Goal: Task Accomplishment & Management: Complete application form

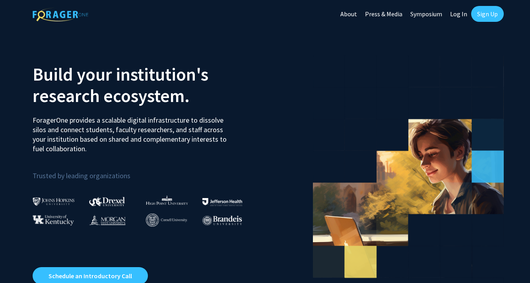
click at [485, 13] on link "Sign Up" at bounding box center [487, 14] width 33 height 16
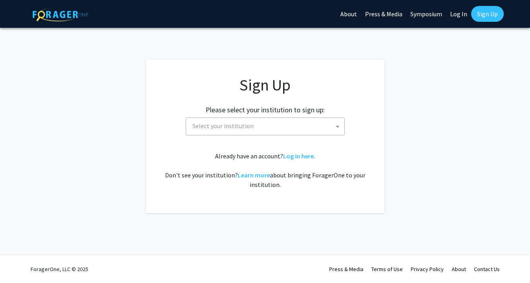
click at [274, 132] on span "Select your institution" at bounding box center [266, 126] width 155 height 16
click at [444, 155] on app-signup "Sign Up Please select your institution to sign up: [GEOGRAPHIC_DATA] [GEOGRAPHI…" at bounding box center [265, 137] width 530 height 154
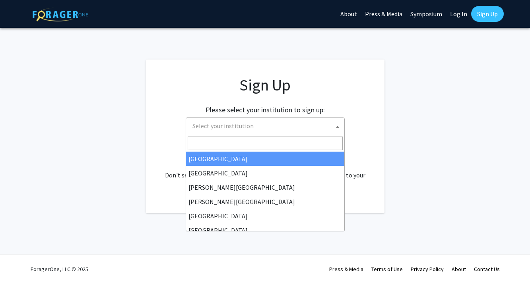
click at [287, 119] on span "Select your institution" at bounding box center [266, 126] width 155 height 16
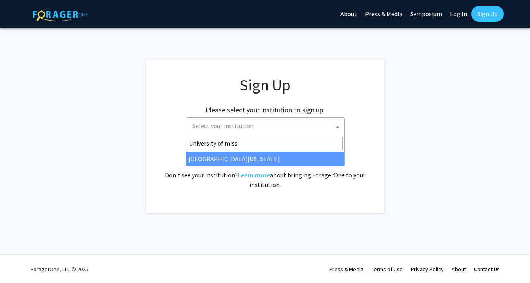
type input "university of miss"
select select "33"
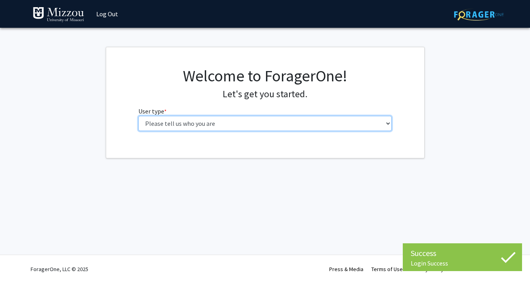
select select "1: undergrad"
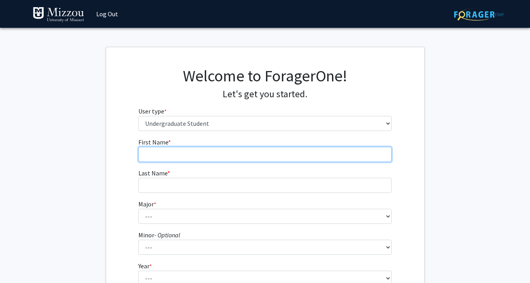
click at [229, 150] on input "First Name * required" at bounding box center [264, 154] width 253 height 15
type input "Bousso"
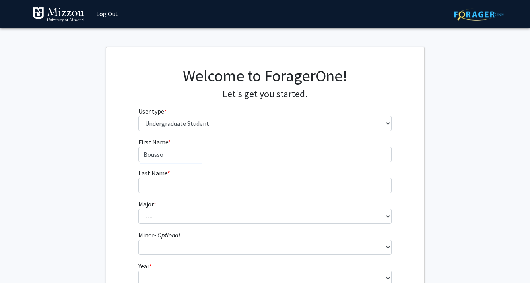
click at [191, 197] on form "First Name * required Bousso Last Name * required Major * required --- Agribusi…" at bounding box center [264, 234] width 253 height 194
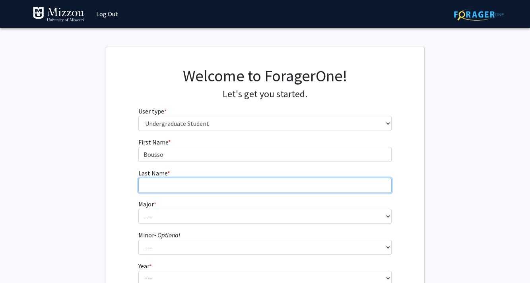
click at [189, 188] on input "Last Name * required" at bounding box center [264, 185] width 253 height 15
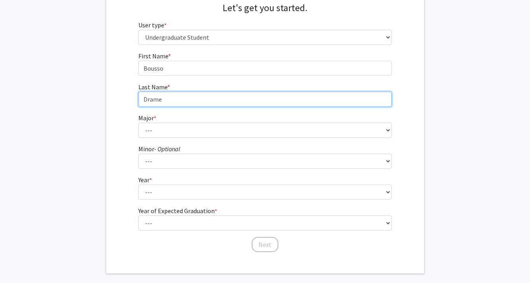
scroll to position [87, 0]
type input "Drame"
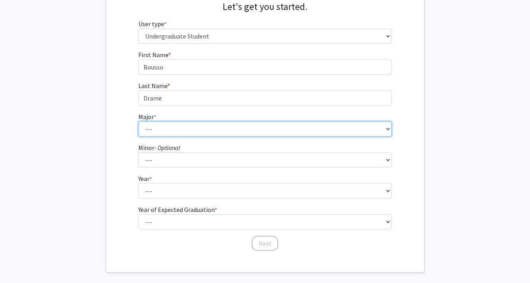
select select "72: 2564"
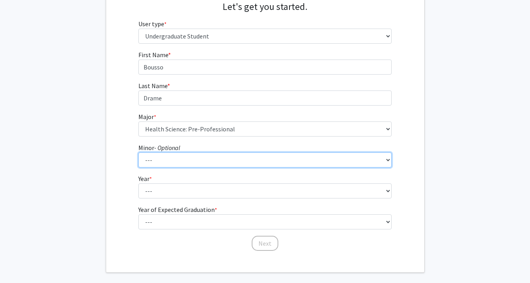
select select "76: 2032"
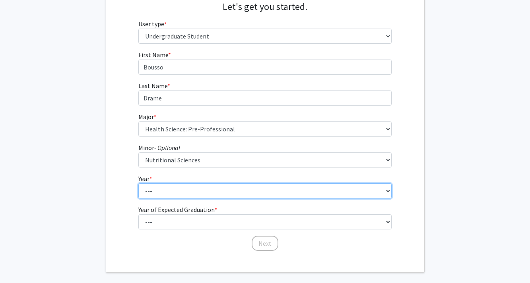
select select "2: sophomore"
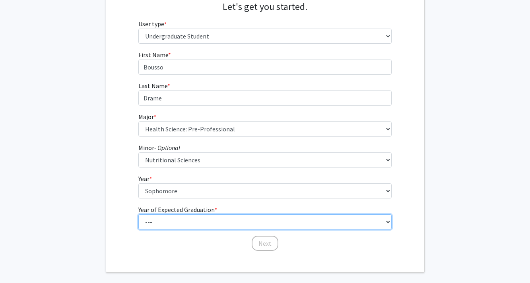
select select "4: 2028"
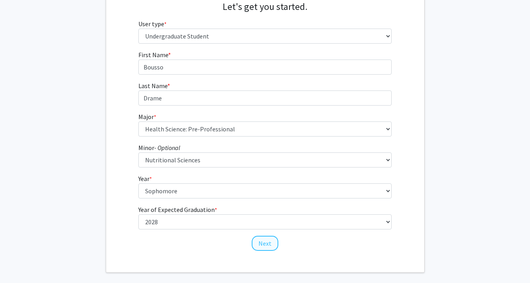
click at [273, 244] on button "Next" at bounding box center [264, 243] width 27 height 15
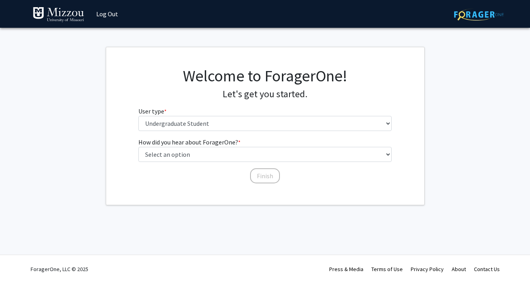
scroll to position [0, 0]
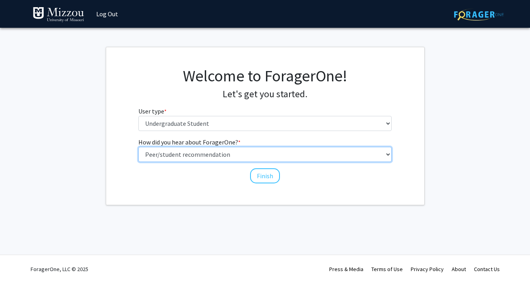
select select "2: faculty_recommendation"
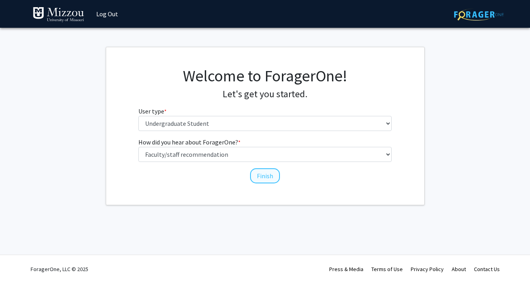
click at [260, 178] on button "Finish" at bounding box center [265, 175] width 30 height 15
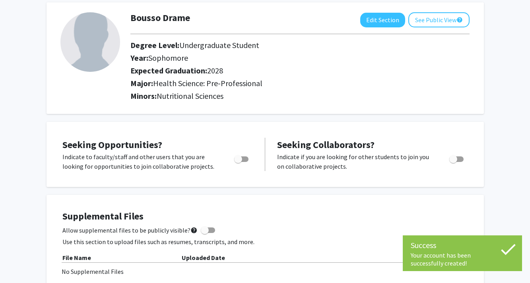
scroll to position [42, 0]
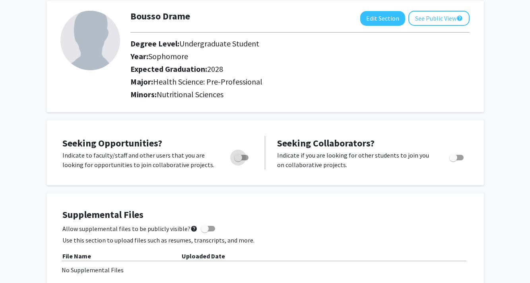
click at [245, 160] on span "Toggle" at bounding box center [241, 158] width 14 height 6
click at [238, 161] on input "Are you actively seeking opportunities?" at bounding box center [238, 160] width 0 height 0
checkbox input "true"
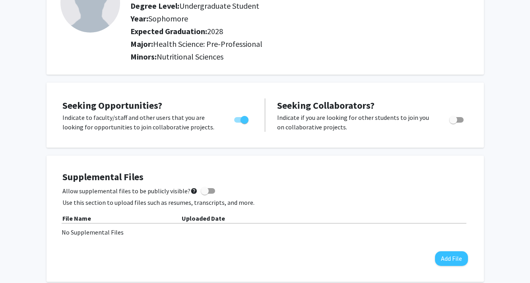
scroll to position [80, 0]
click at [456, 121] on span "Toggle" at bounding box center [453, 120] width 8 height 8
click at [453, 122] on input "Would you like to receive other student requests to work with you?" at bounding box center [452, 122] width 0 height 0
checkbox input "true"
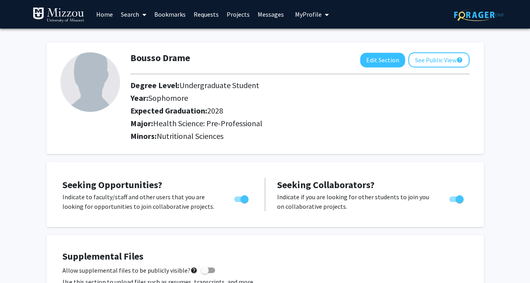
scroll to position [0, 0]
click at [207, 19] on link "Requests" at bounding box center [205, 14] width 33 height 28
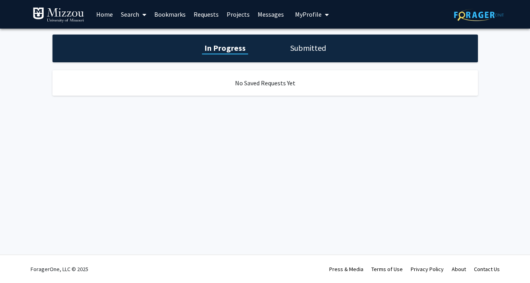
click at [225, 17] on link "Projects" at bounding box center [237, 14] width 31 height 28
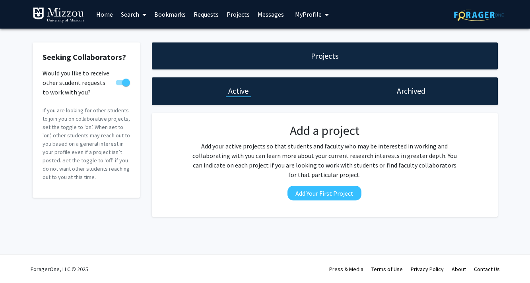
click at [134, 20] on link "Search" at bounding box center [133, 14] width 33 height 28
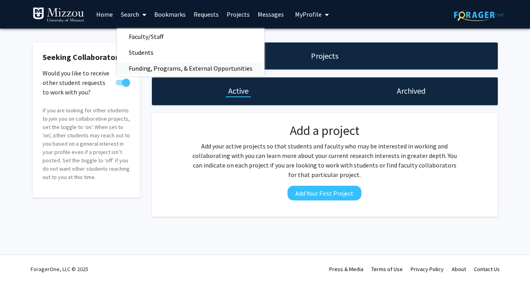
click at [141, 62] on span "Funding, Programs, & External Opportunities" at bounding box center [190, 68] width 147 height 16
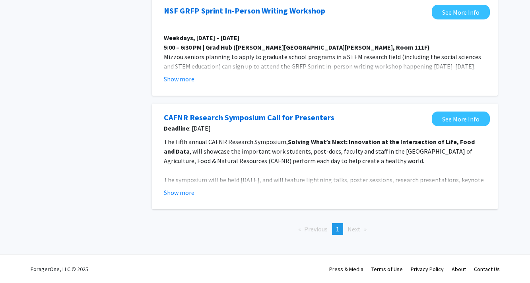
scroll to position [760, 0]
click at [177, 196] on button "Show more" at bounding box center [179, 193] width 31 height 10
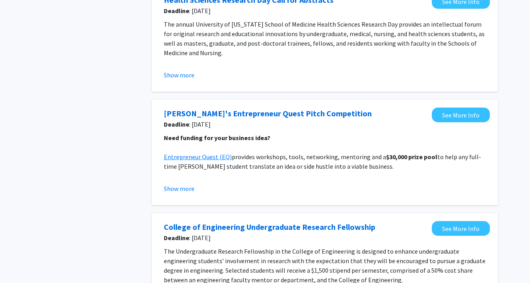
scroll to position [68, 0]
